Goal: Transaction & Acquisition: Purchase product/service

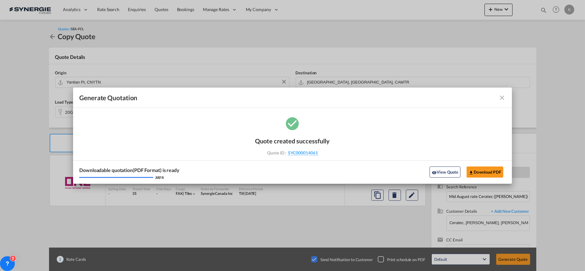
click at [504, 97] on md-icon "icon-close fg-AAA8AD cursor m-0" at bounding box center [501, 97] width 7 height 7
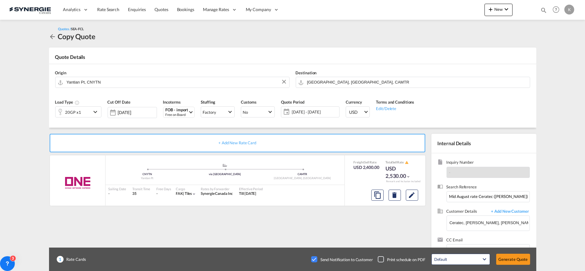
click at [502, 98] on div "Generate Quotation Quote created successfully Quote ID : SYC000014061 Note: Ema…" at bounding box center [292, 135] width 585 height 271
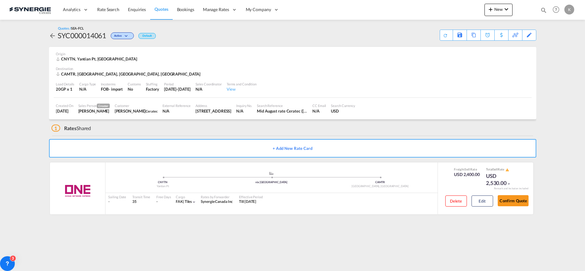
click at [491, 9] on md-toast "Redirecting to generated quote page. Press Escape to dismiss." at bounding box center [538, 10] width 94 height 20
click at [545, 9] on md-icon "icon-magnify" at bounding box center [543, 10] width 7 height 7
click at [446, 13] on select "Bookings Quotes Enquiries" at bounding box center [444, 10] width 29 height 11
select select "Quotes"
click at [430, 5] on select "Bookings Quotes Enquiries" at bounding box center [444, 10] width 29 height 11
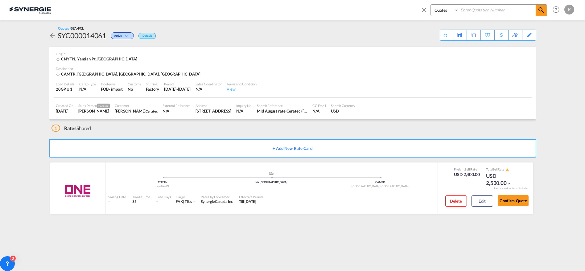
click at [475, 11] on input at bounding box center [496, 10] width 77 height 11
type input "13175"
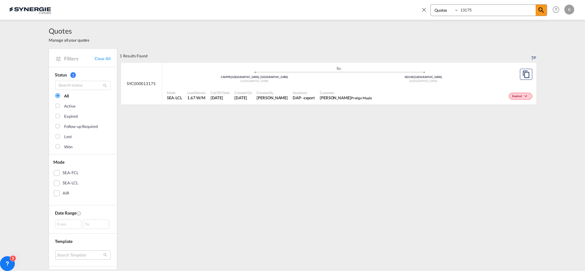
click at [301, 96] on div "- export" at bounding box center [308, 98] width 14 height 6
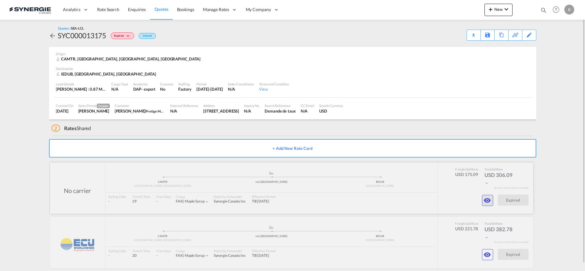
click at [488, 200] on md-icon "icon-eye" at bounding box center [486, 200] width 7 height 7
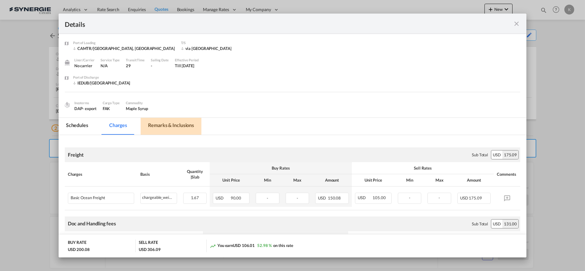
click at [165, 124] on md-tab-item "Remarks & Inclusions" at bounding box center [171, 126] width 61 height 17
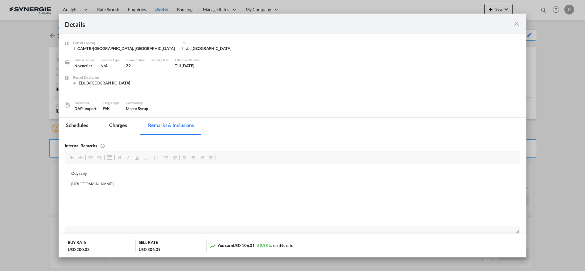
click at [165, 185] on p "[URL][DOMAIN_NAME]" at bounding box center [292, 184] width 442 height 6
click at [118, 126] on md-tab-item "Charges" at bounding box center [118, 126] width 33 height 17
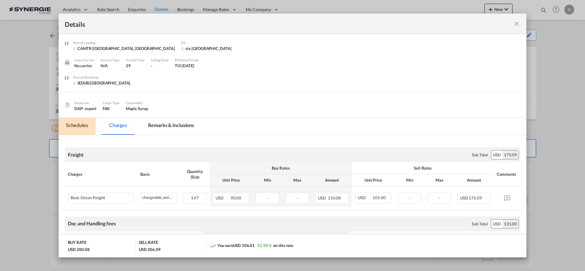
click at [76, 124] on md-tab-item "Schedules" at bounding box center [77, 126] width 37 height 17
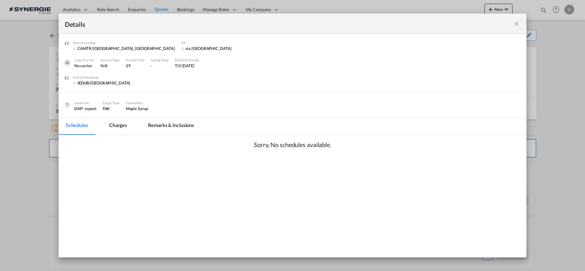
click at [519, 26] on md-icon "icon-close fg-AAA8AD m-0 cursor" at bounding box center [515, 23] width 7 height 7
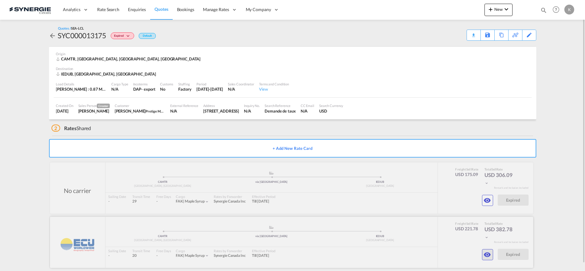
click at [488, 204] on md-icon "icon-eye" at bounding box center [486, 200] width 7 height 7
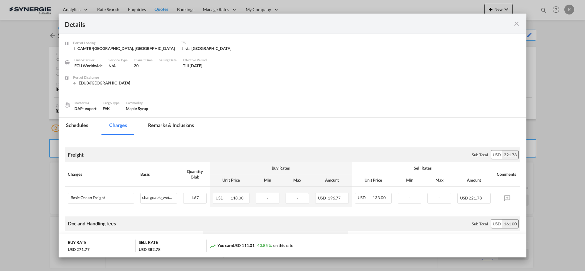
click at [165, 126] on md-tab-item "Remarks & Inclusions" at bounding box center [171, 126] width 61 height 17
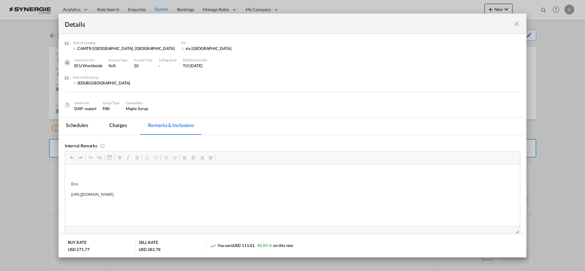
click at [123, 127] on md-tab-item "Charges" at bounding box center [118, 126] width 33 height 17
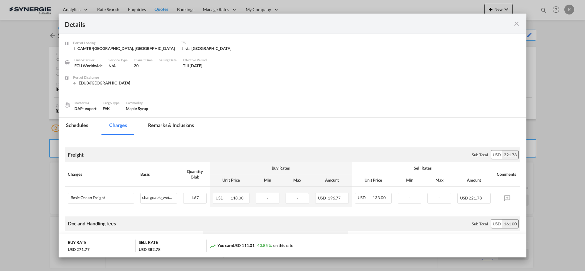
click at [77, 125] on md-tab-item "Schedules" at bounding box center [77, 126] width 37 height 17
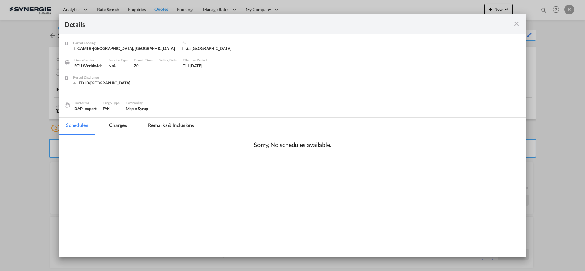
click at [518, 24] on md-icon "icon-close fg-AAA8AD m-0 cursor" at bounding box center [515, 23] width 7 height 7
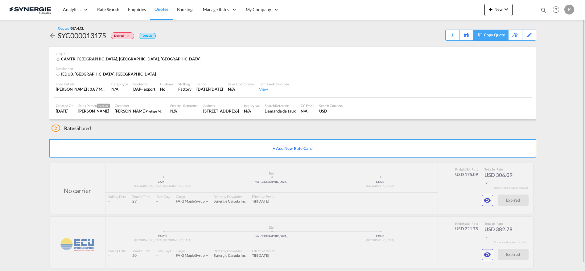
click at [486, 35] on div "Copy Quote" at bounding box center [493, 35] width 21 height 10
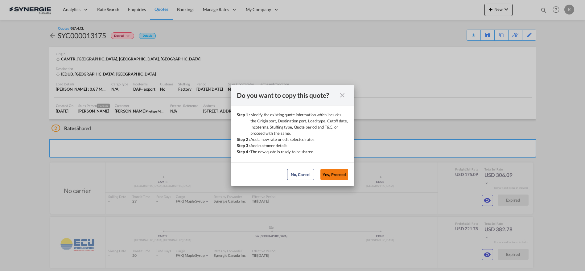
click at [334, 175] on button "Yes, Proceed" at bounding box center [334, 174] width 28 height 11
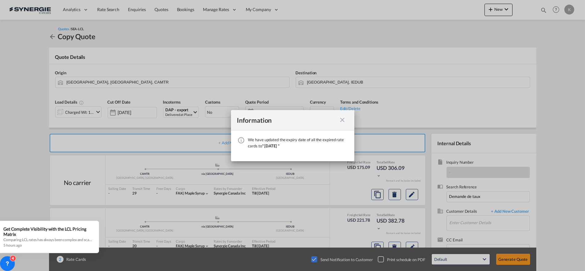
click at [341, 120] on md-icon "icon-close fg-AAA8AD cursor" at bounding box center [342, 119] width 7 height 7
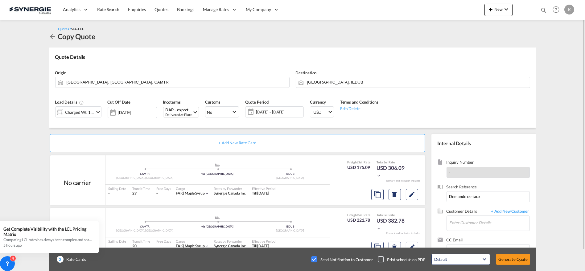
click at [92, 115] on div "Charged Wt: 1.67 W/M" at bounding box center [79, 112] width 29 height 9
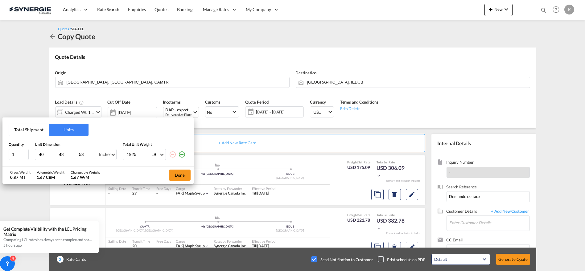
click at [463, 100] on div "Total Shipment Units Quantity Unit Dimension Total Unit Weight 1 40 48 53 Inche…" at bounding box center [292, 135] width 585 height 271
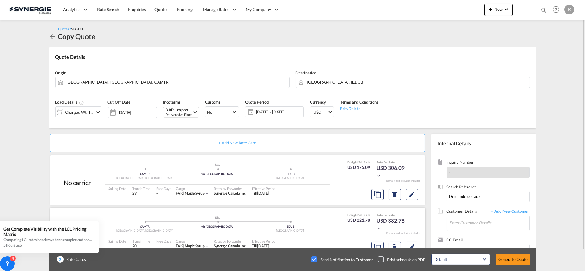
scroll to position [22, 0]
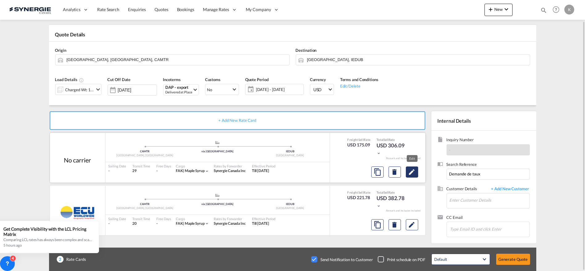
click at [410, 172] on md-icon "Edit" at bounding box center [411, 171] width 7 height 7
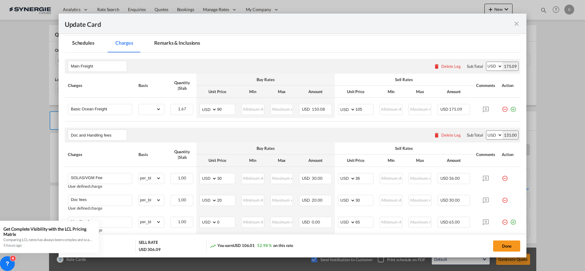
scroll to position [105, 0]
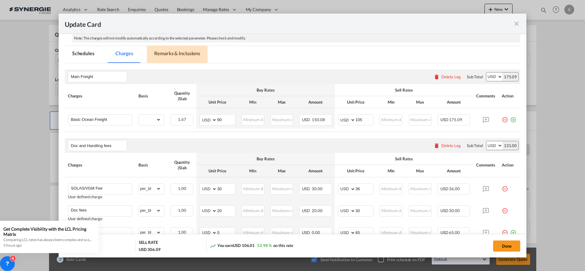
click at [188, 53] on md-tab-item "Remarks & Inclusions" at bounding box center [177, 54] width 61 height 17
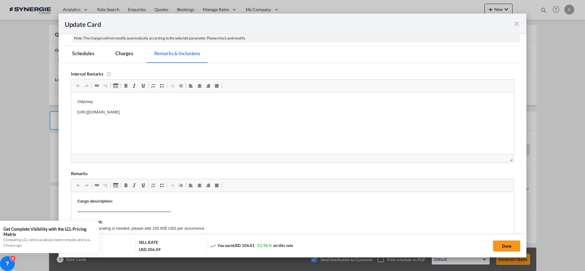
scroll to position [0, 0]
click at [209, 114] on p "[URL][DOMAIN_NAME]" at bounding box center [292, 112] width 430 height 6
click at [287, 124] on html "↵ Odyssey WKM-430401 has been emailed to you and saved in the active eQuote sec…" at bounding box center [292, 108] width 442 height 32
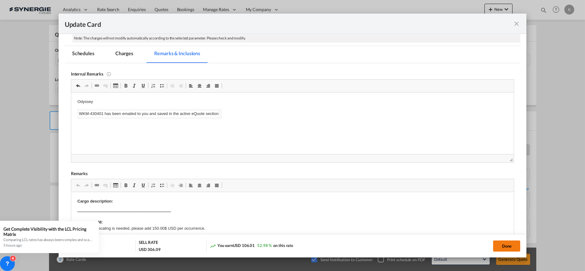
click at [493, 246] on button "Done" at bounding box center [506, 245] width 27 height 11
type input "[DATE]"
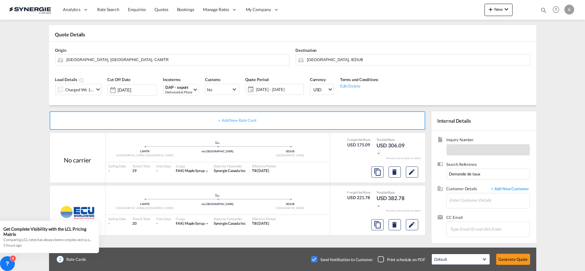
scroll to position [54, 0]
click at [410, 176] on md-icon "Edit" at bounding box center [411, 171] width 7 height 7
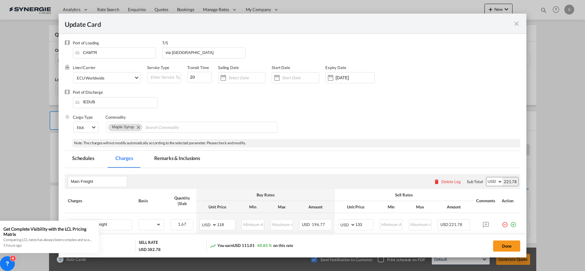
click at [513, 22] on md-icon "icon-close fg-AAA8AD m-0 pointer" at bounding box center [515, 23] width 7 height 7
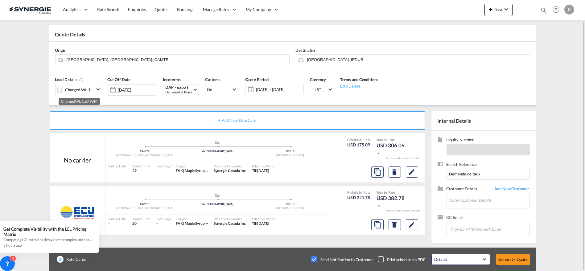
click at [87, 88] on div "Charged Wt: 1.67 W/M" at bounding box center [79, 89] width 29 height 9
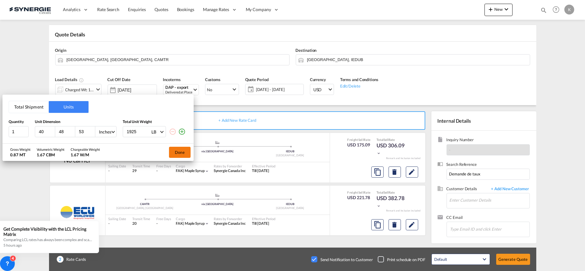
click at [179, 153] on button "Done" at bounding box center [180, 152] width 22 height 11
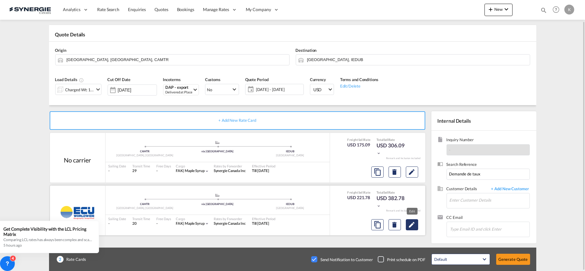
click at [414, 176] on md-icon "Edit" at bounding box center [411, 171] width 7 height 7
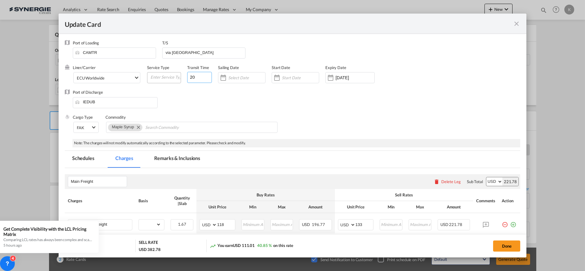
drag, startPoint x: 196, startPoint y: 80, endPoint x: 165, endPoint y: 81, distance: 30.5
click at [165, 81] on div "Liner/Carrier ECU Worldwide 2HM LOGISTICS D.O.O AAXL GLOBAL SHIPPING LINES LLC …" at bounding box center [259, 77] width 372 height 25
type input "26"
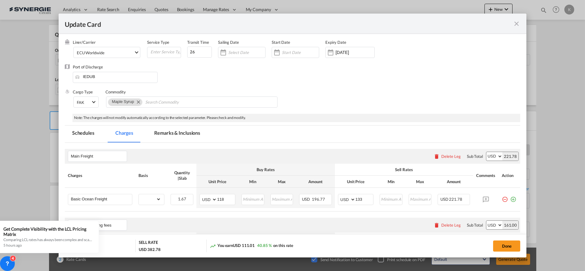
scroll to position [103, 0]
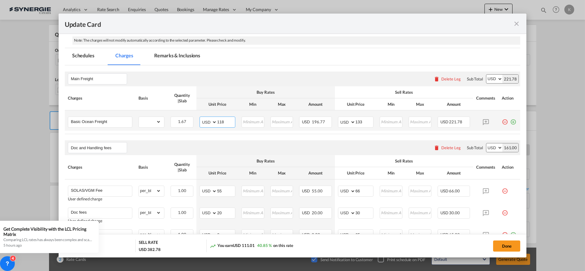
drag, startPoint x: 226, startPoint y: 120, endPoint x: 206, endPoint y: 123, distance: 20.3
click at [202, 122] on md-input-container "AED AFN ALL AMD ANG AOA ARS AUD AWG AZN BAM BBD BDT BGN BHD BIF BMD BND [PERSON…" at bounding box center [217, 121] width 36 height 11
type input "131"
type input "146"
click at [176, 57] on md-tab-item "Remarks & Inclusions" at bounding box center [177, 56] width 61 height 17
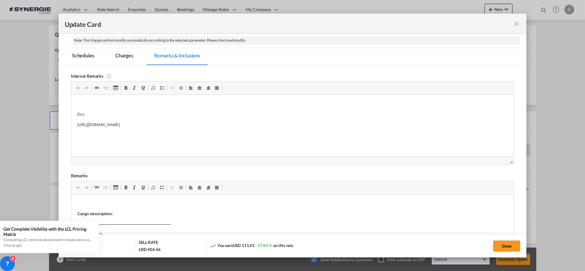
scroll to position [0, 0]
drag, startPoint x: 80, startPoint y: 103, endPoint x: 149, endPoint y: 123, distance: 71.6
click at [149, 123] on body "Ecu [URL][DOMAIN_NAME]" at bounding box center [292, 119] width 430 height 38
click at [149, 123] on p "[URL][DOMAIN_NAME]" at bounding box center [292, 124] width 430 height 6
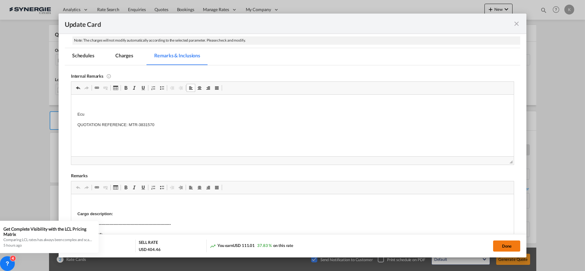
click at [499, 244] on button "Done" at bounding box center [506, 245] width 27 height 11
type input "[DATE]"
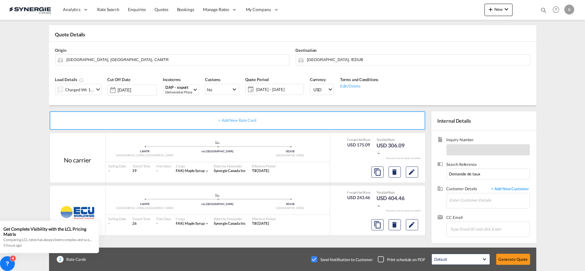
scroll to position [54, 0]
click at [182, 90] on div "Delivered at Place" at bounding box center [178, 92] width 27 height 5
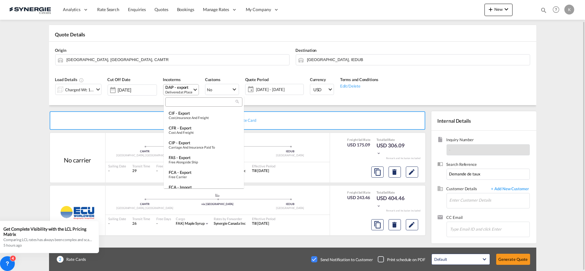
scroll to position [92, 0]
click at [184, 104] on input "search" at bounding box center [201, 103] width 68 height 6
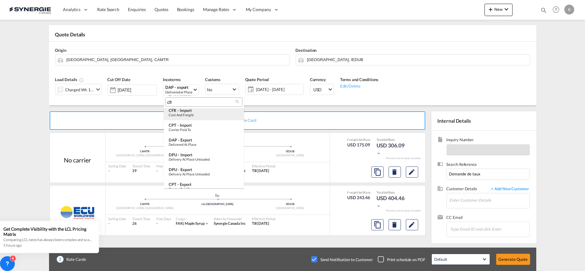
scroll to position [0, 0]
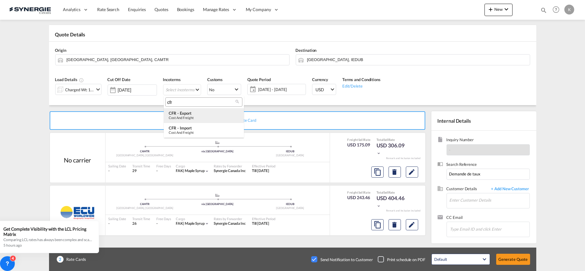
type input "cfr"
click at [194, 118] on div "Cost and Freight" at bounding box center [204, 118] width 70 height 4
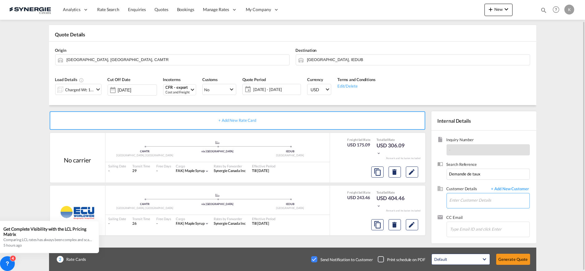
click at [501, 202] on input "Enter Customer Details" at bounding box center [489, 200] width 80 height 14
paste input "[EMAIL_ADDRESS][DOMAIN_NAME]"
type input "[EMAIL_ADDRESS][DOMAIN_NAME]"
click at [512, 189] on span "+ Add New Customer" at bounding box center [509, 189] width 42 height 7
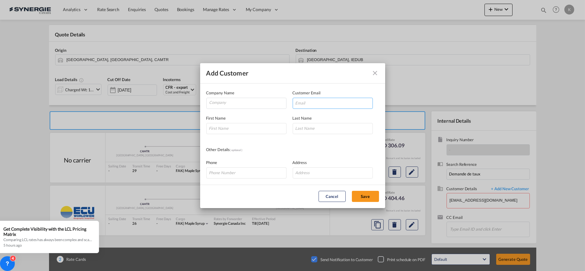
click at [329, 102] on input "Add Customer Company ..." at bounding box center [332, 103] width 80 height 11
paste input "[EMAIL_ADDRESS][DOMAIN_NAME]"
type input "[EMAIL_ADDRESS][DOMAIN_NAME]"
click at [235, 103] on input "Company" at bounding box center [247, 102] width 77 height 9
type input "Prestige Maple"
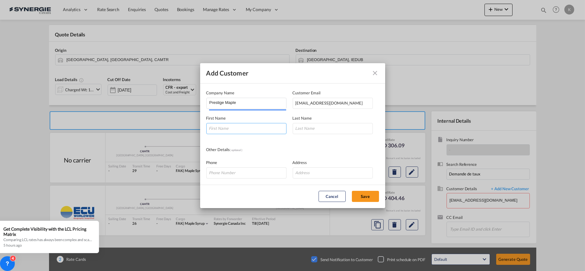
click at [222, 129] on input "Add Customer Company ..." at bounding box center [246, 128] width 80 height 11
click at [226, 129] on input "Add Customer Company ..." at bounding box center [246, 128] width 80 height 11
type input "Noémie"
type input "[PERSON_NAME]"
click at [252, 172] on input "Add Customer Company ..." at bounding box center [246, 172] width 80 height 11
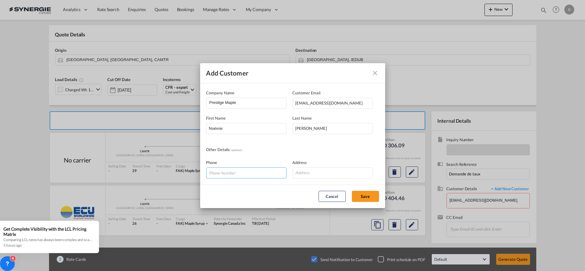
paste input "[PHONE_NUMBER]"
type input "[PHONE_NUMBER]"
click at [320, 173] on input "Add Customer Company ..." at bounding box center [332, 172] width 80 height 11
type input "[STREET_ADDRESS]"
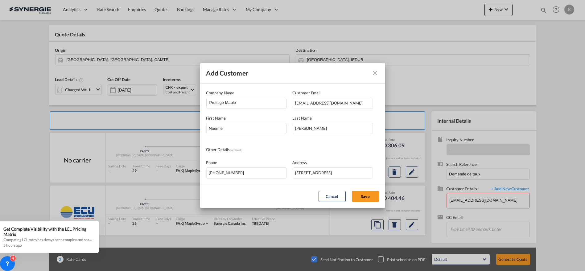
click at [367, 189] on md-dialog-actions "Cancel Save" at bounding box center [292, 196] width 185 height 23
click at [364, 196] on button "Save" at bounding box center [365, 196] width 27 height 11
type input "Prestige Maple, [PERSON_NAME], [EMAIL_ADDRESS][DOMAIN_NAME]"
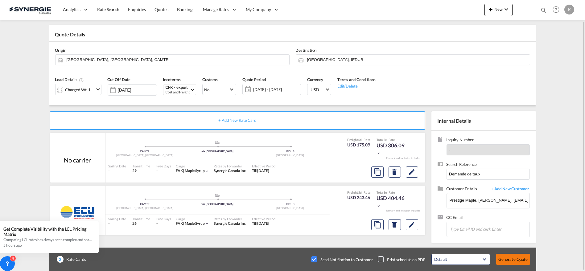
click at [512, 260] on button "Generate Quote" at bounding box center [513, 259] width 34 height 11
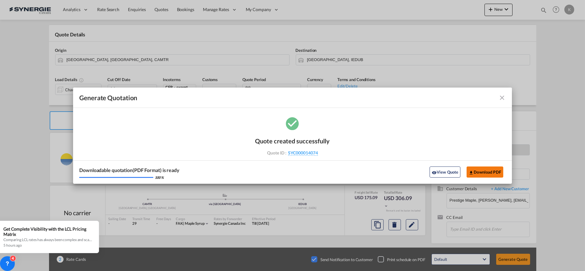
click at [493, 173] on button "Download PDF" at bounding box center [484, 171] width 37 height 11
